Goal: Transaction & Acquisition: Purchase product/service

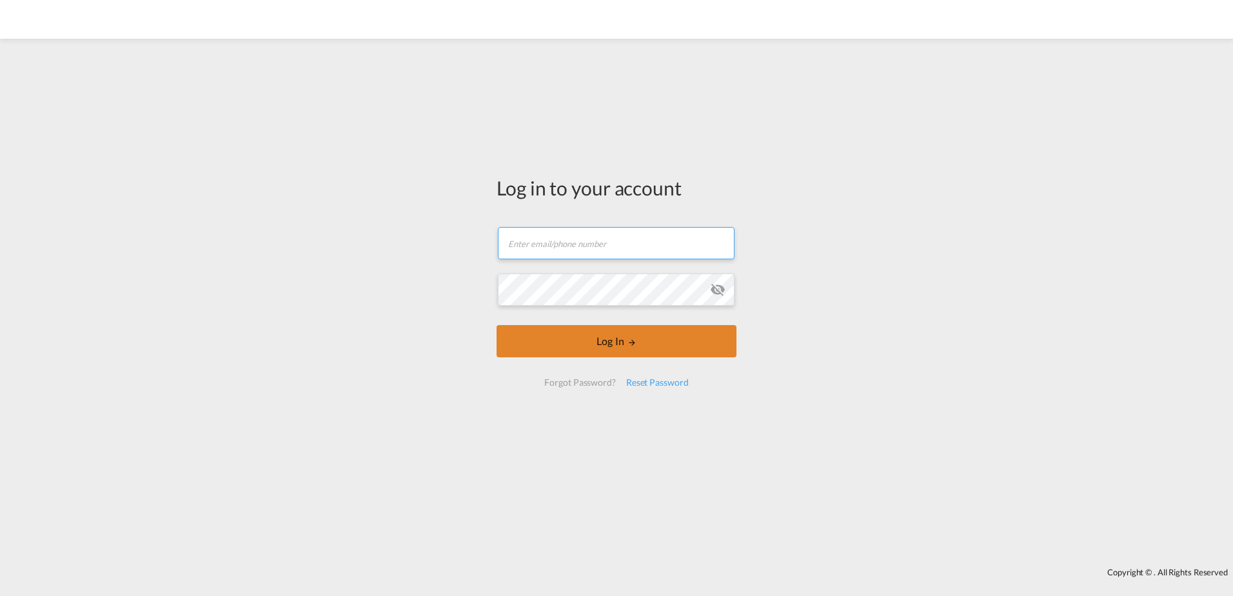
type input "[EMAIL_ADDRESS][PERSON_NAME][DOMAIN_NAME]"
click at [578, 332] on button "Log In" at bounding box center [617, 341] width 240 height 32
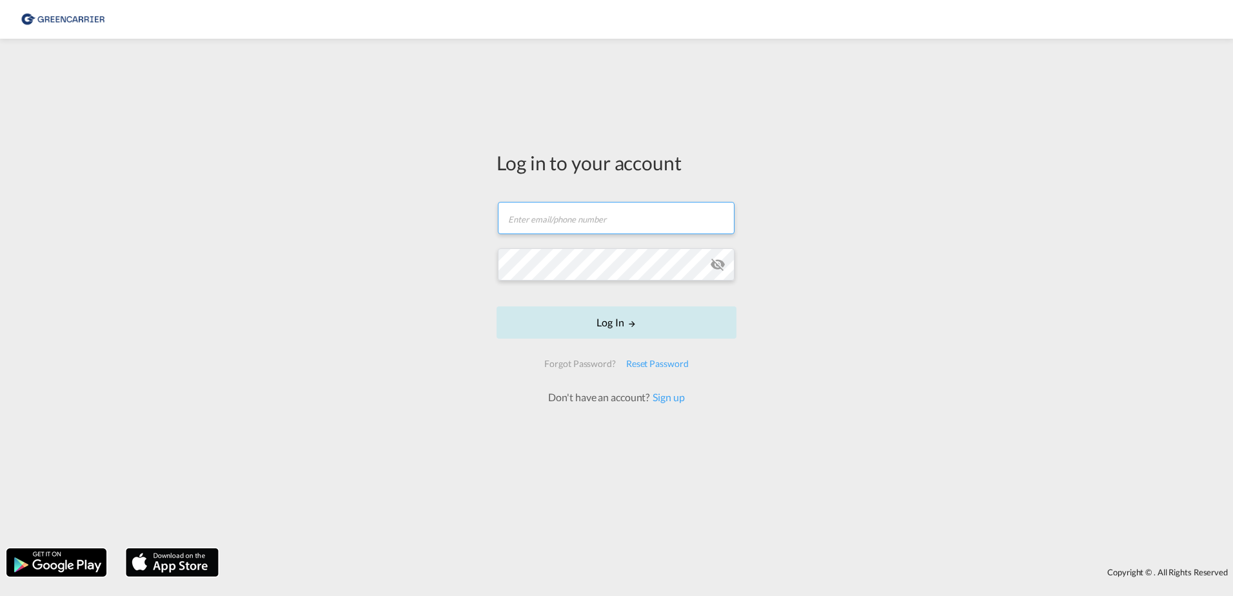
type input "[EMAIL_ADDRESS][PERSON_NAME][DOMAIN_NAME]"
click at [617, 322] on button "Log In" at bounding box center [617, 322] width 240 height 32
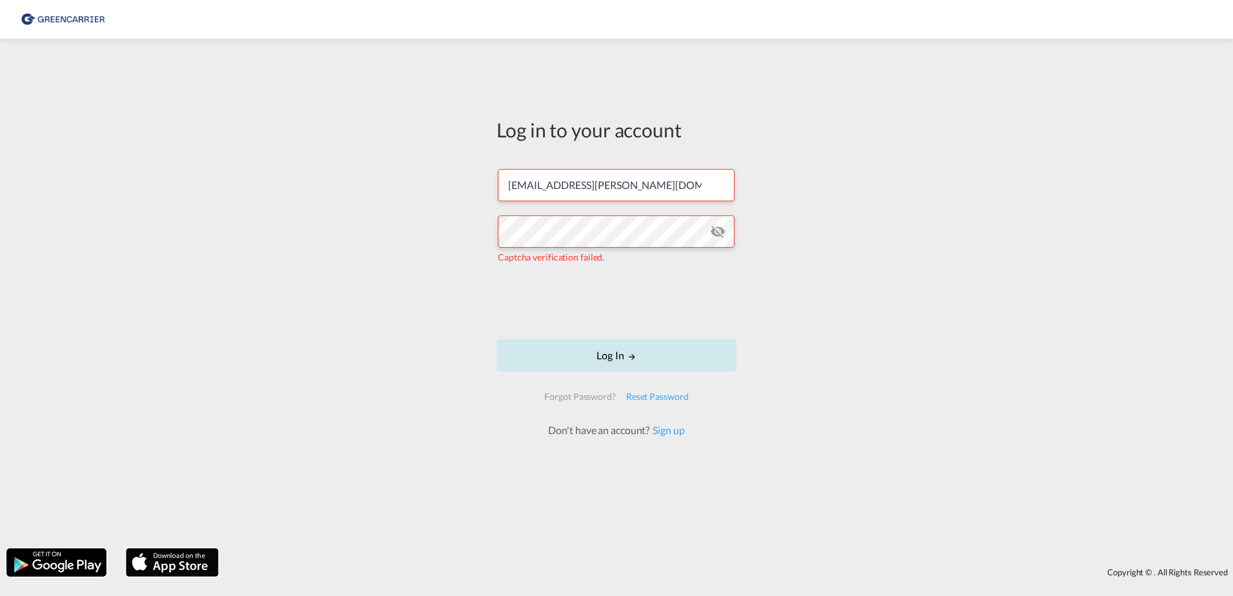
click at [620, 355] on button "Log In" at bounding box center [617, 355] width 240 height 32
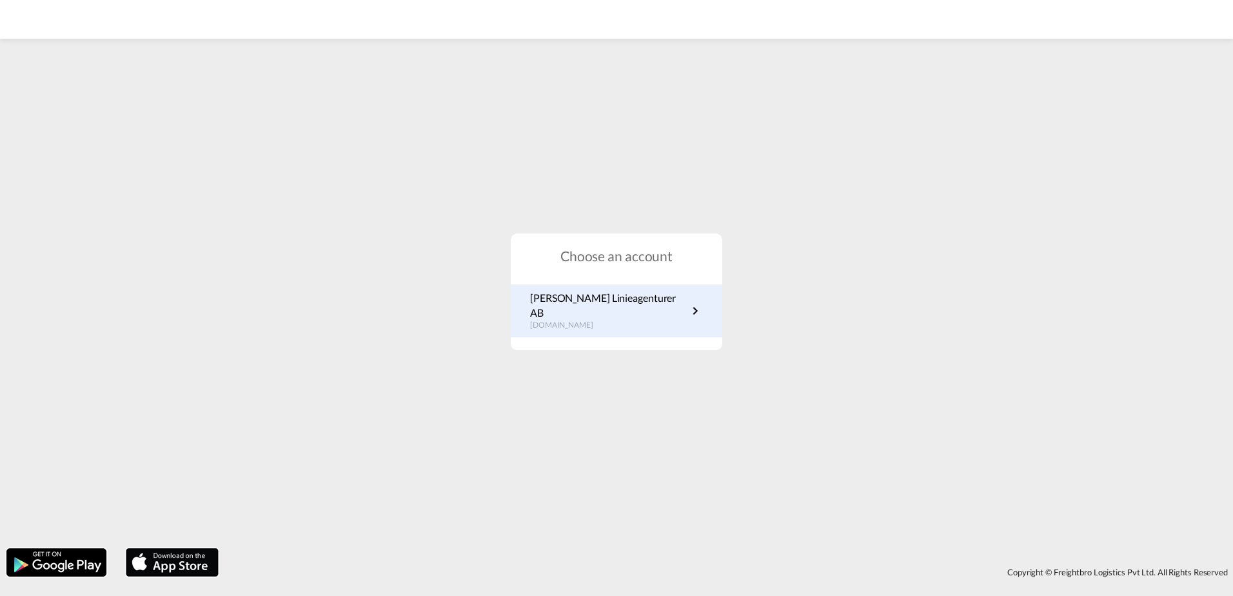
click at [600, 303] on p "[PERSON_NAME] Linieagenturer AB" at bounding box center [608, 305] width 157 height 29
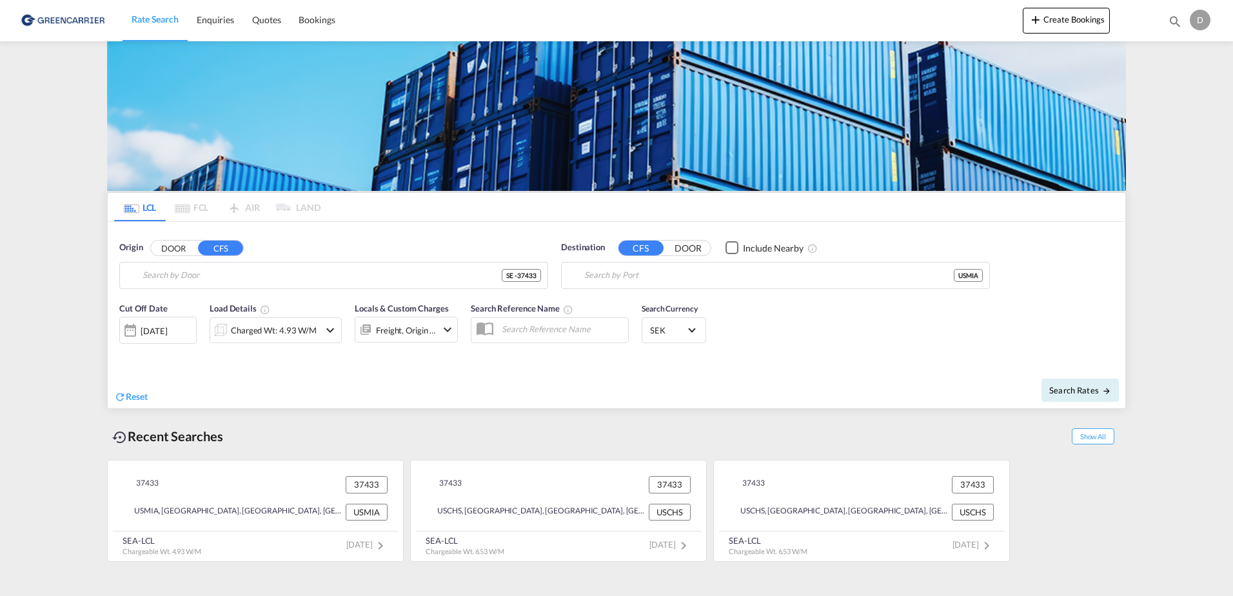
type input "SE-37433, Karlshamn, Blekinge"
type input "Miami, FL, USMIA"
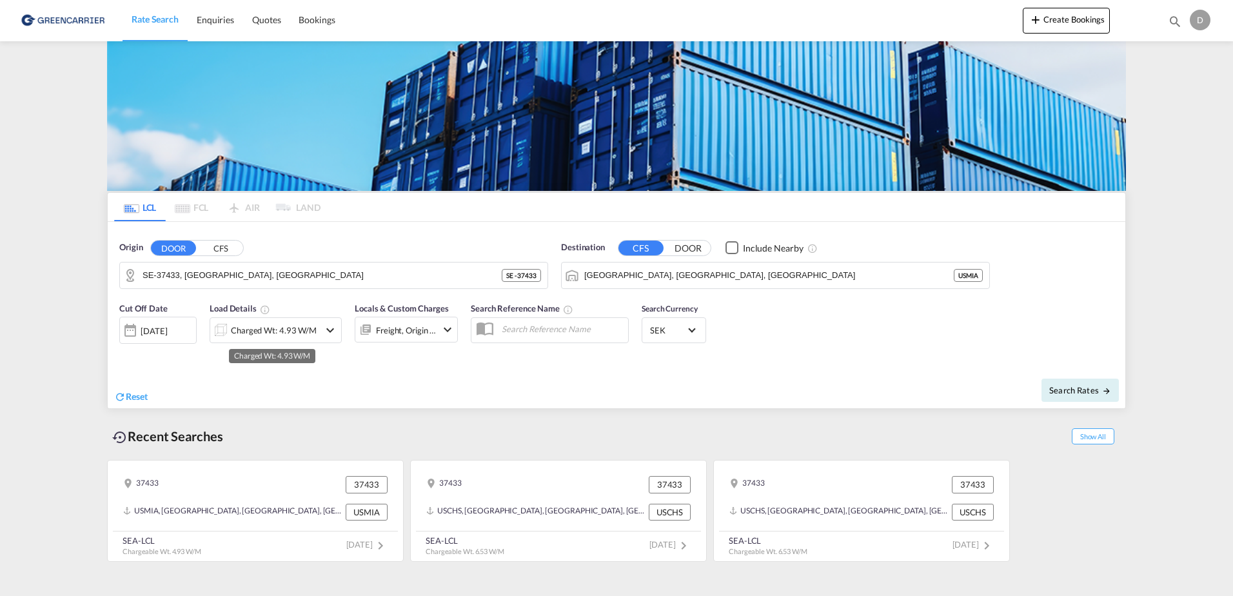
click at [288, 332] on div "Charged Wt: 4.93 W/M" at bounding box center [274, 330] width 86 height 18
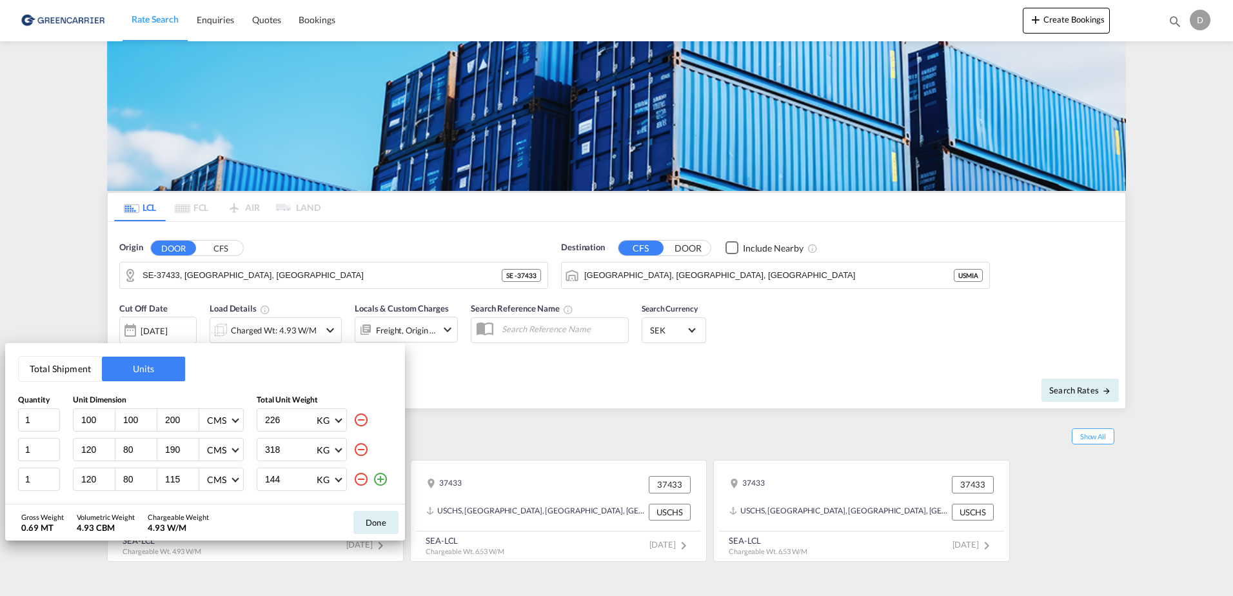
click at [362, 478] on md-icon "icon-minus-circle-outline" at bounding box center [360, 478] width 15 height 15
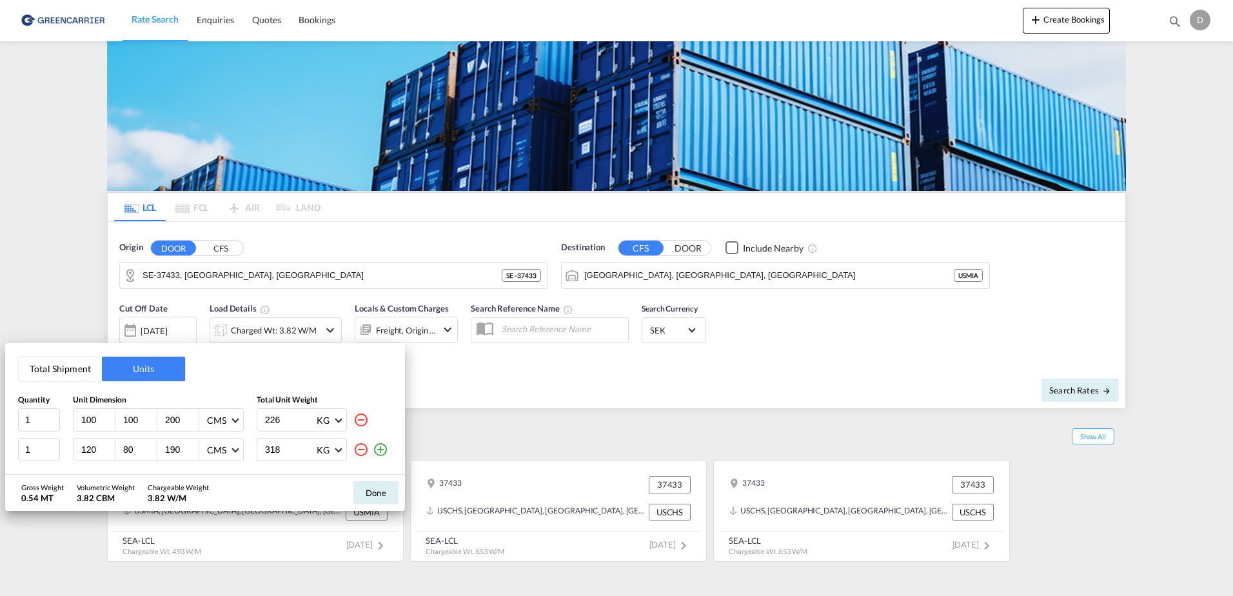
click at [363, 453] on md-icon "icon-minus-circle-outline" at bounding box center [360, 449] width 15 height 15
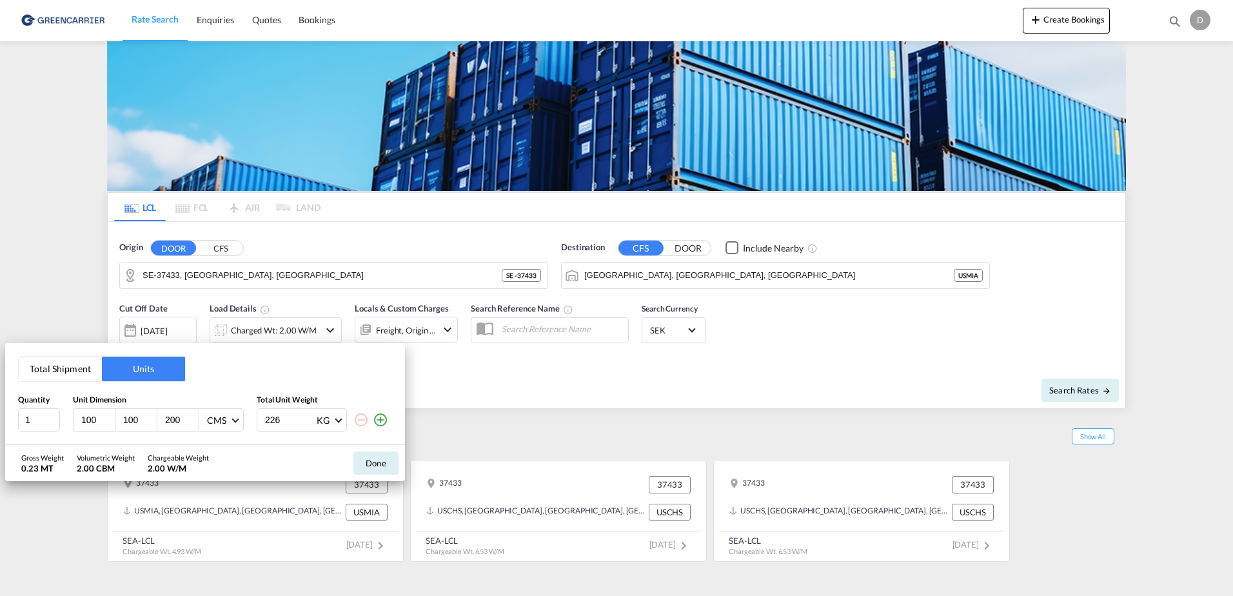
click at [9, 419] on div "Total Shipment Units Quantity Unit Dimension Total Unit Weight 1 100 100 200 CM…" at bounding box center [205, 394] width 400 height 102
type input "120"
type input "80"
type input "75"
type input "85"
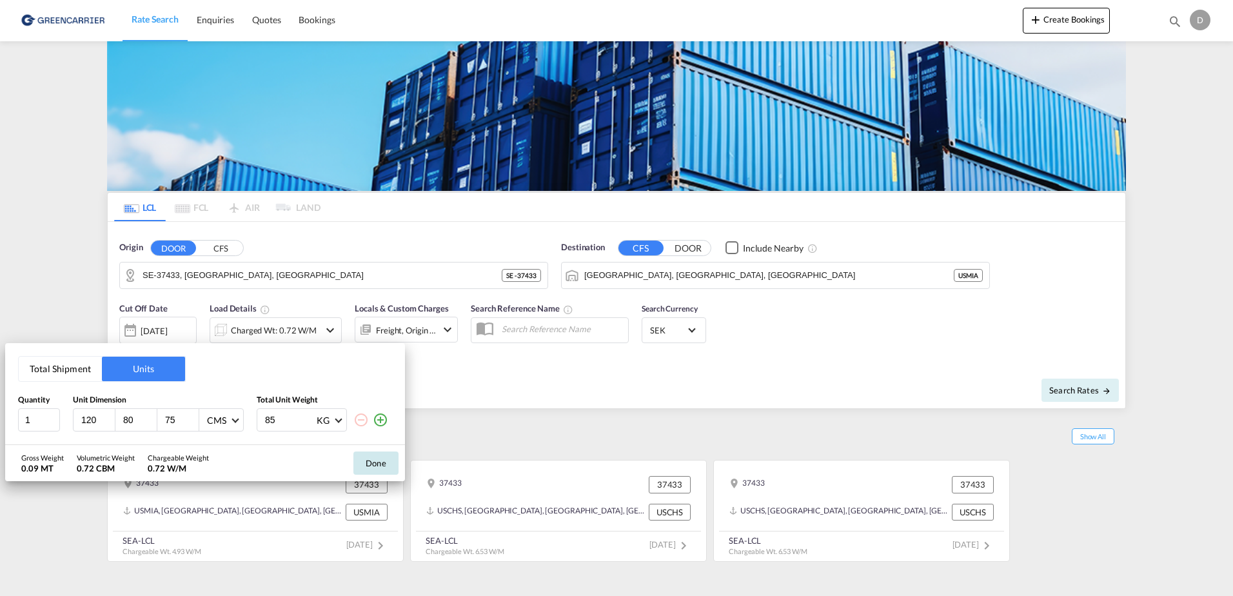
click at [387, 464] on button "Done" at bounding box center [375, 462] width 45 height 23
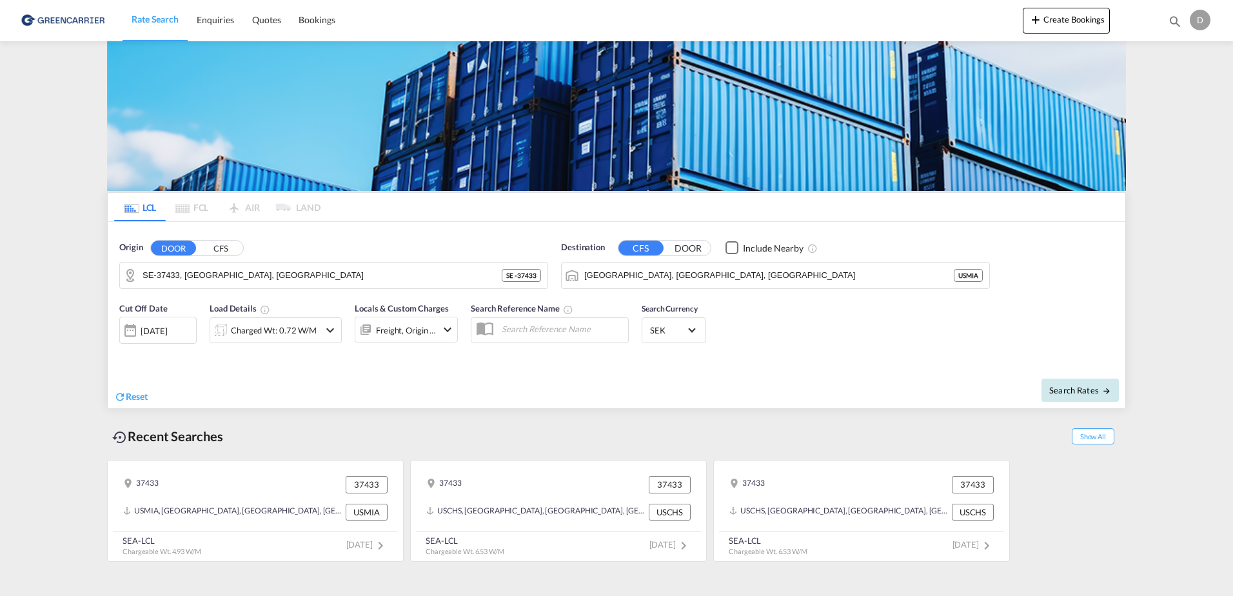
click at [1058, 386] on span "Search Rates" at bounding box center [1080, 390] width 62 height 10
type input "37433 to USMIA / 17 Sep 2025"
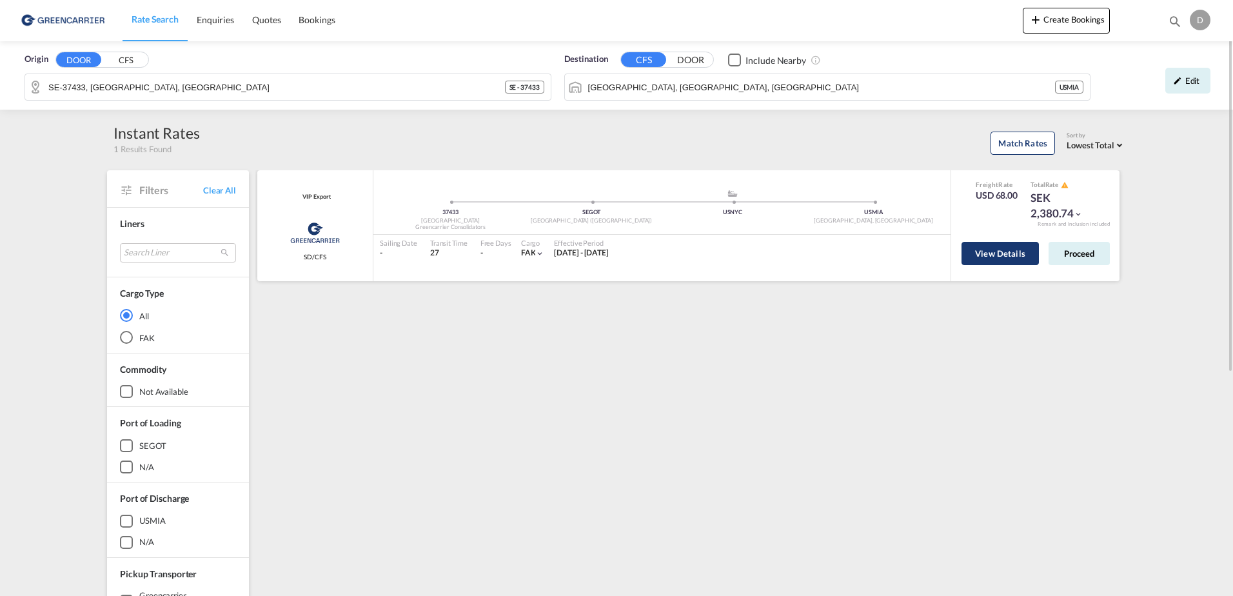
click at [1021, 258] on button "View Details" at bounding box center [1000, 253] width 77 height 23
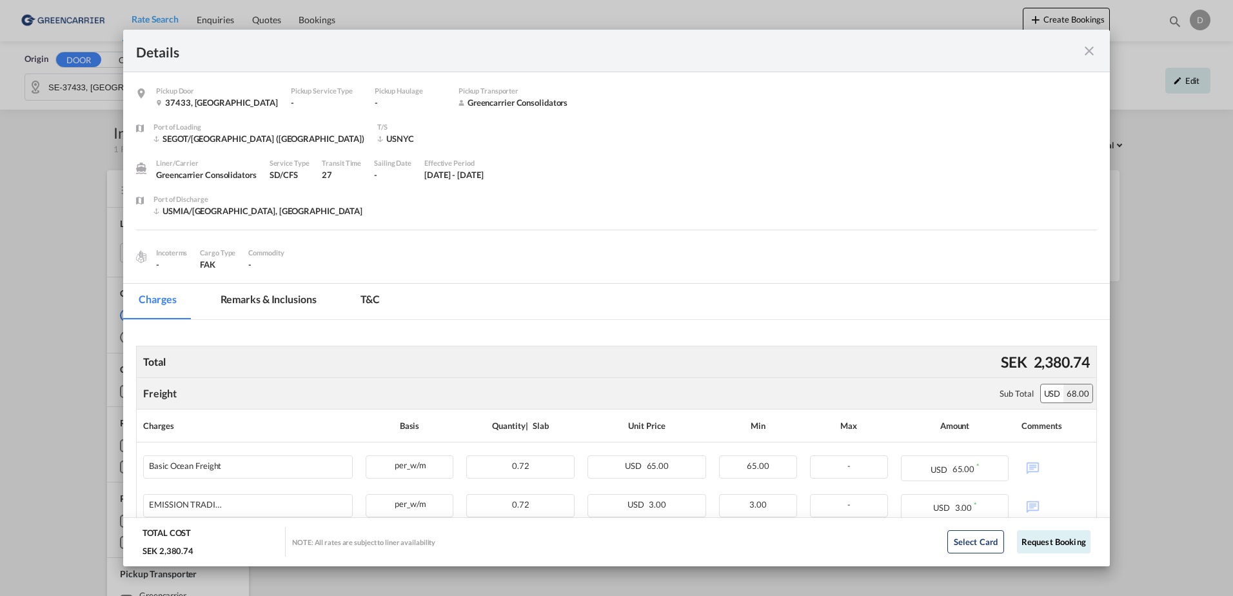
drag, startPoint x: 1086, startPoint y: 54, endPoint x: 1110, endPoint y: 25, distance: 38.1
click at [1086, 54] on md-icon "icon-close fg-AAA8AD m-0 cursor" at bounding box center [1089, 50] width 15 height 15
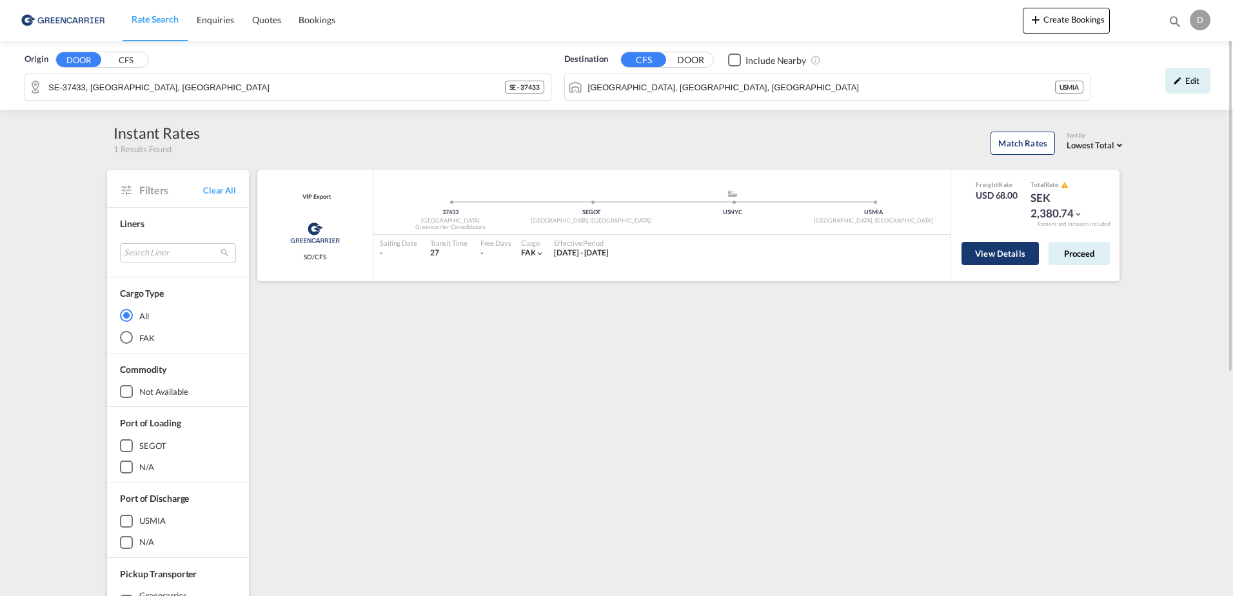
click at [997, 255] on button "View Details" at bounding box center [1000, 253] width 77 height 23
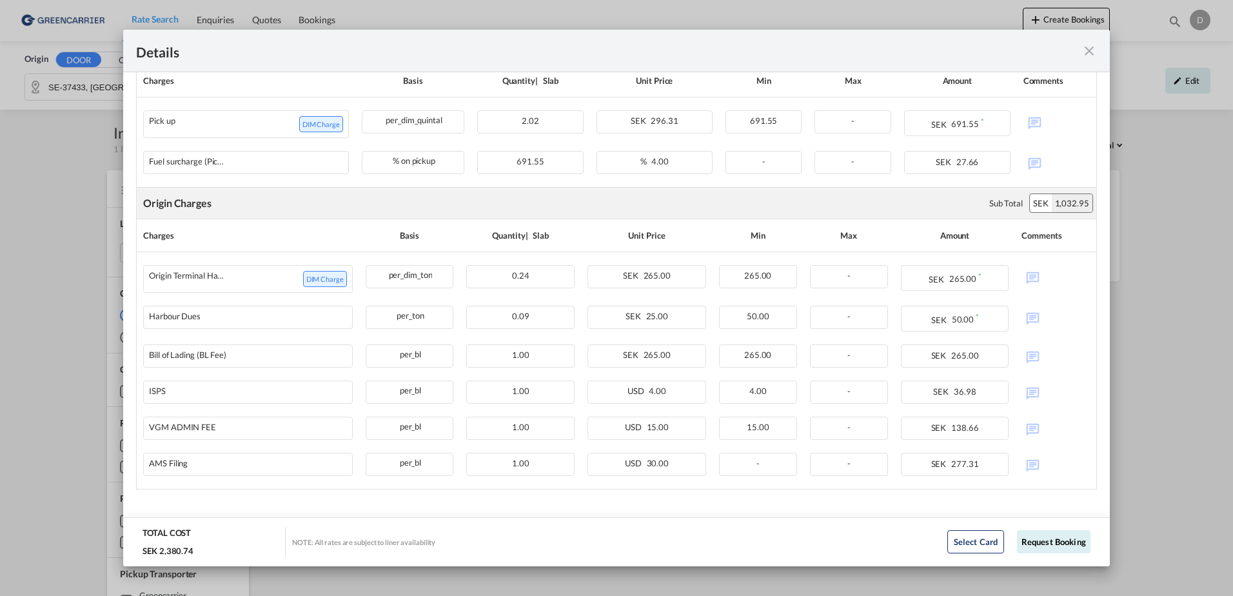
scroll to position [511, 0]
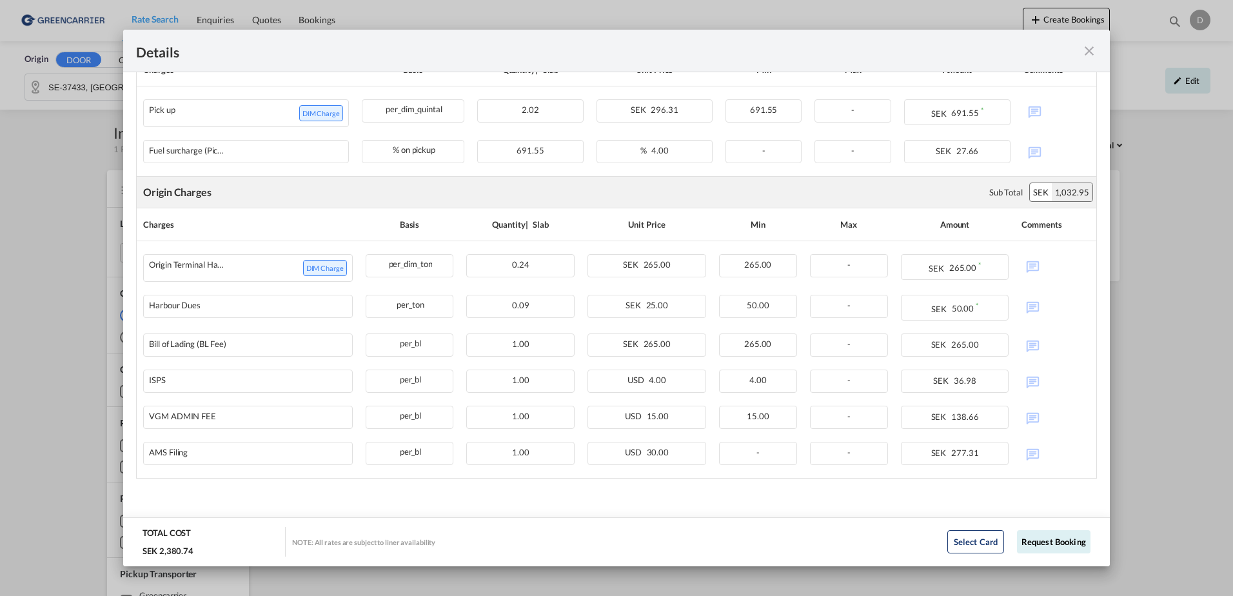
click at [1088, 43] on md-icon "icon-close fg-AAA8AD m-0 cursor" at bounding box center [1089, 50] width 15 height 15
